Goal: Navigation & Orientation: Find specific page/section

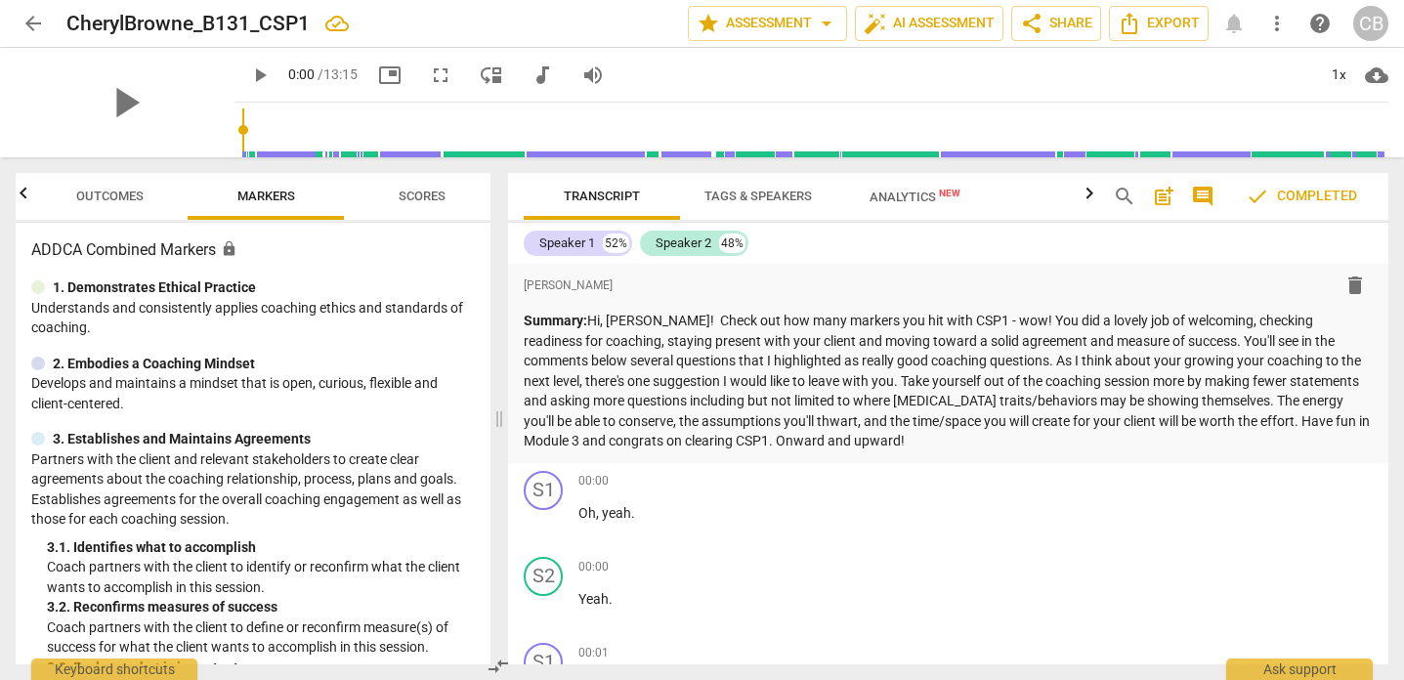
scroll to position [718, 0]
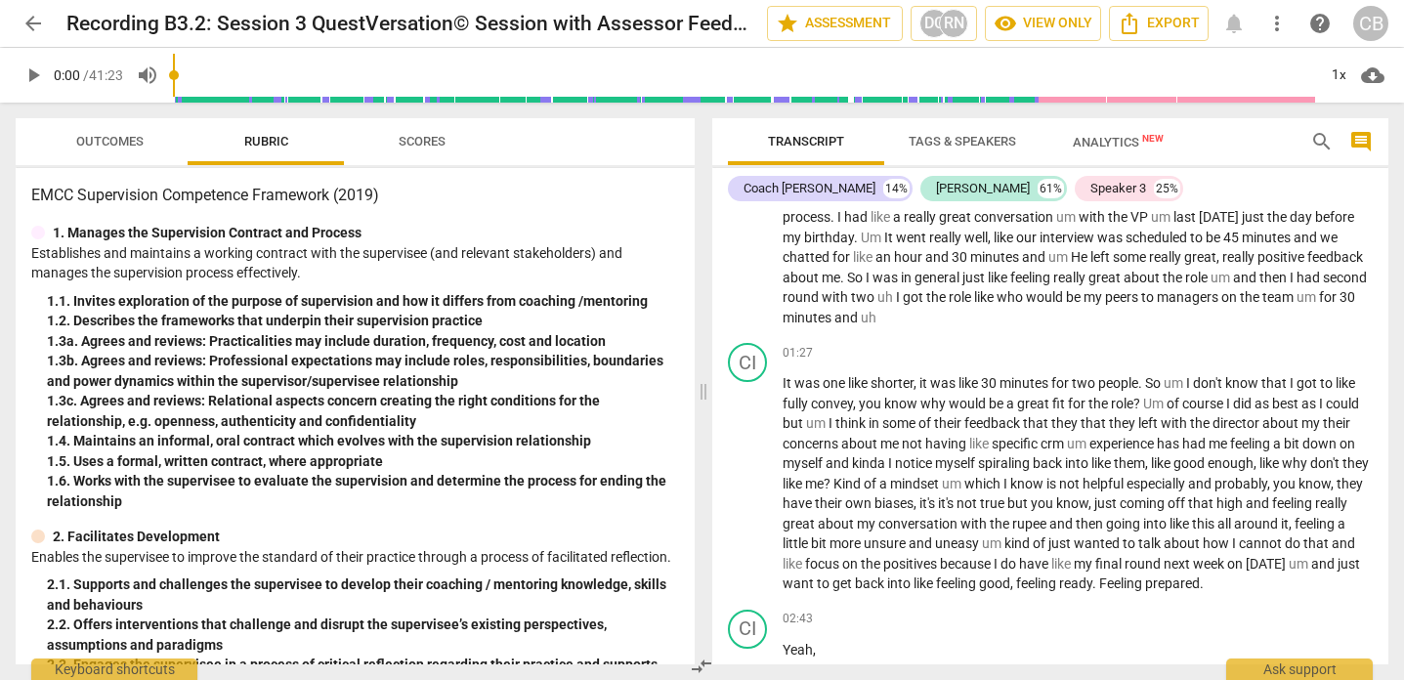
scroll to position [906, 0]
